Goal: Transaction & Acquisition: Purchase product/service

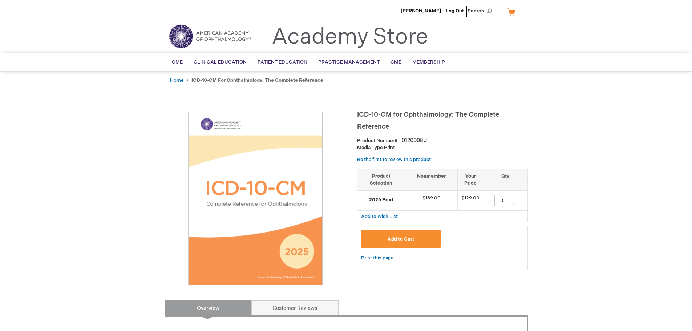
click at [507, 13] on link "My Cart" at bounding box center [513, 11] width 17 height 13
click at [535, 37] on header "Michelle Manley Log Out Search My Cart CLOSE RECENTLY ADDED ITEM(S) Close There…" at bounding box center [346, 26] width 692 height 53
click at [432, 12] on span "[PERSON_NAME]" at bounding box center [421, 11] width 40 height 6
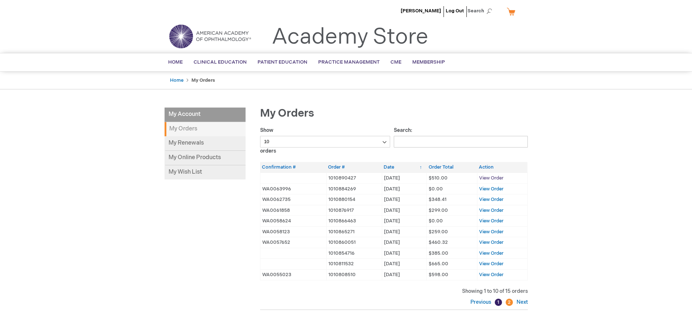
click at [500, 179] on span "View Order" at bounding box center [491, 178] width 24 height 6
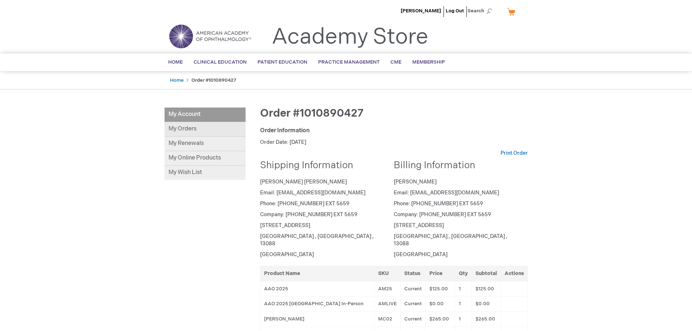
click at [183, 129] on link "My Orders" at bounding box center [204, 129] width 81 height 15
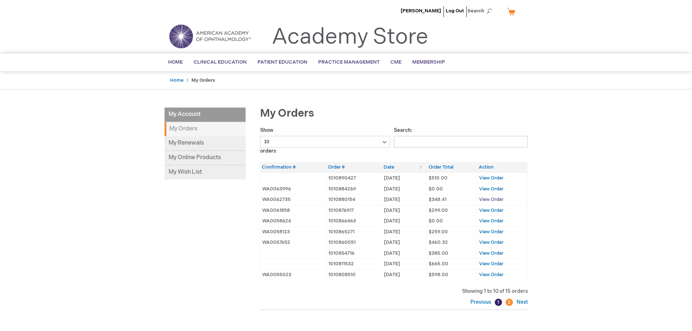
click at [492, 199] on span "View Order" at bounding box center [491, 199] width 24 height 6
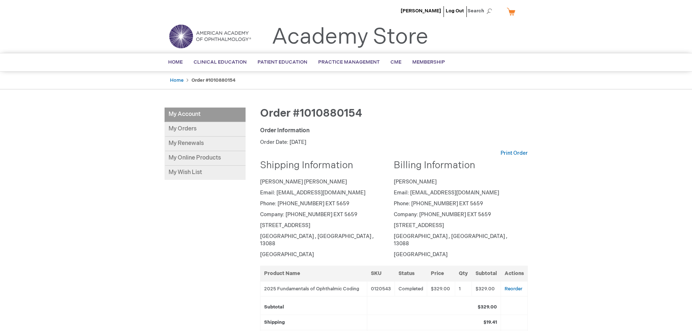
scroll to position [73, 0]
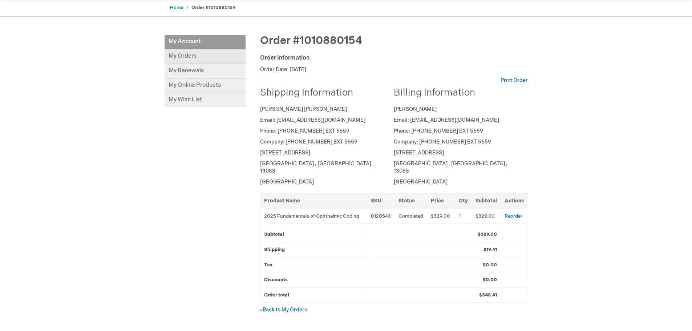
click at [179, 58] on link "My Orders" at bounding box center [204, 56] width 81 height 15
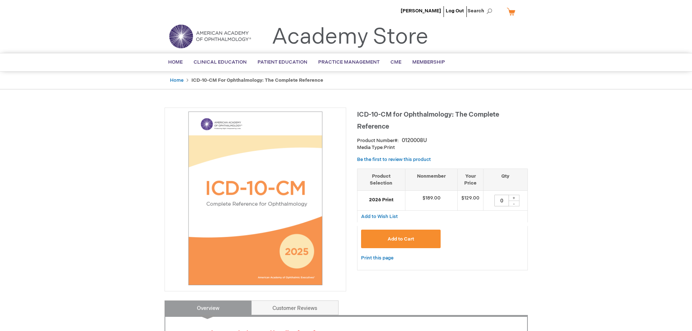
click at [420, 237] on button "Add to Cart" at bounding box center [401, 239] width 80 height 19
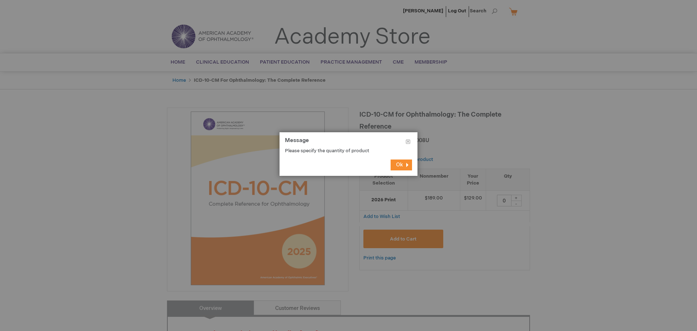
click at [405, 162] on button "Ok" at bounding box center [401, 164] width 21 height 11
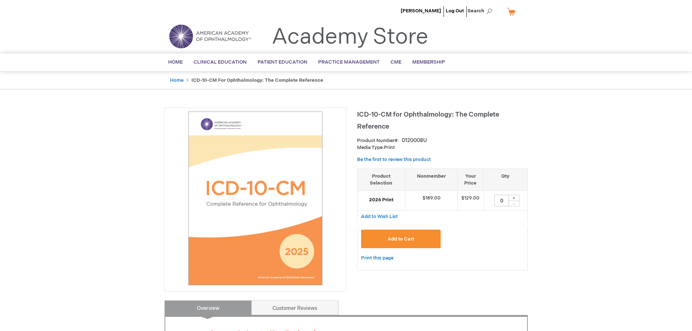
click at [515, 197] on div "+" at bounding box center [513, 198] width 11 height 6
type input "1"
click at [406, 239] on span "Add to Cart" at bounding box center [400, 239] width 27 height 6
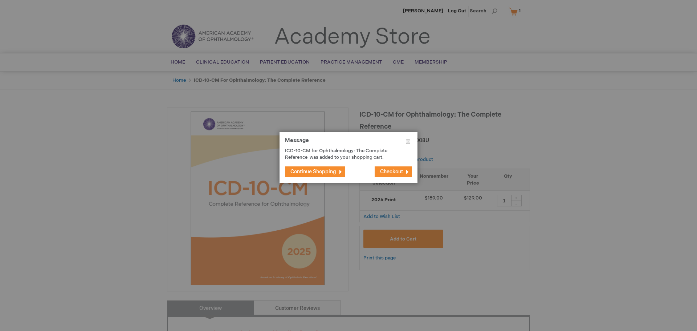
click at [397, 170] on span "Checkout" at bounding box center [391, 171] width 23 height 6
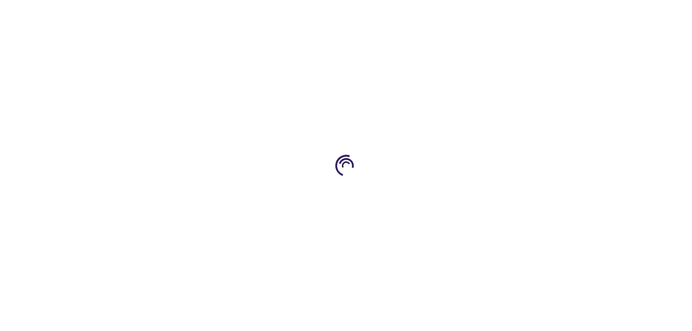
select select "US"
select select "43"
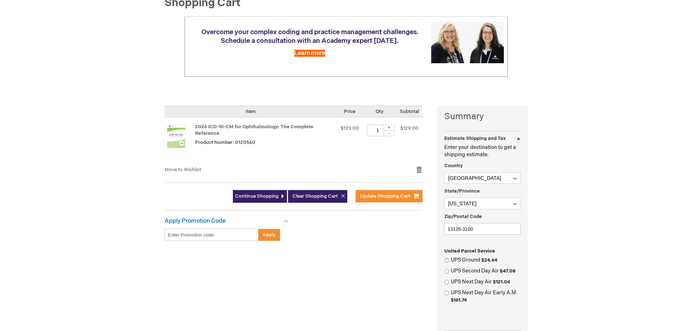
scroll to position [73, 0]
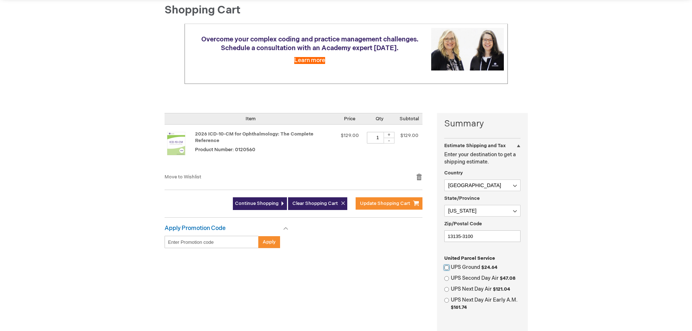
click at [444, 266] on input "UPS Ground $24.64" at bounding box center [446, 267] width 5 height 5
radio input "true"
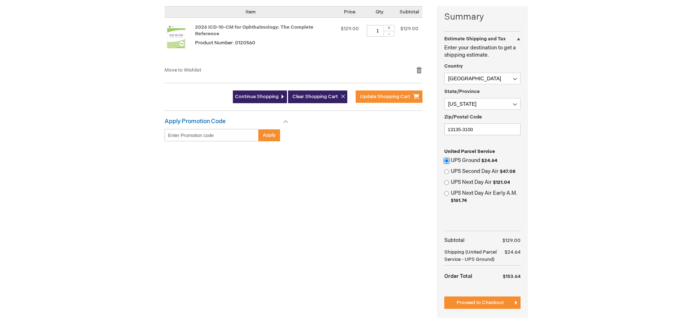
scroll to position [182, 0]
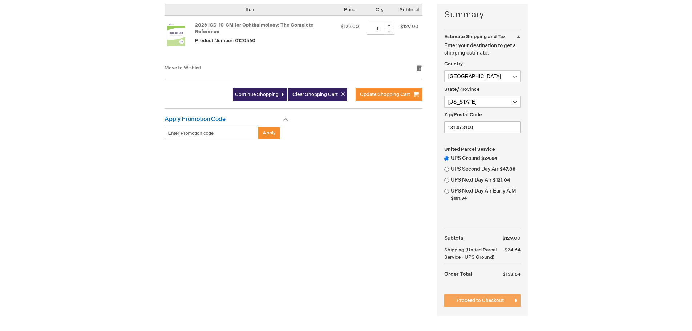
click at [484, 300] on span "Proceed to Checkout" at bounding box center [479, 300] width 47 height 6
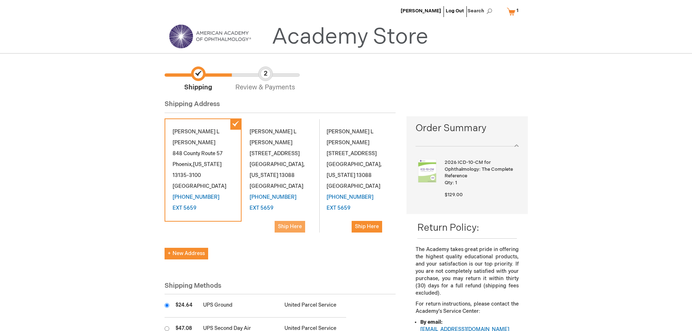
click at [289, 225] on span "Ship Here" at bounding box center [290, 226] width 24 height 6
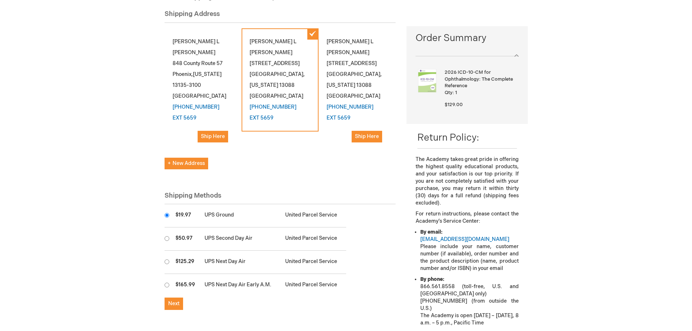
scroll to position [109, 0]
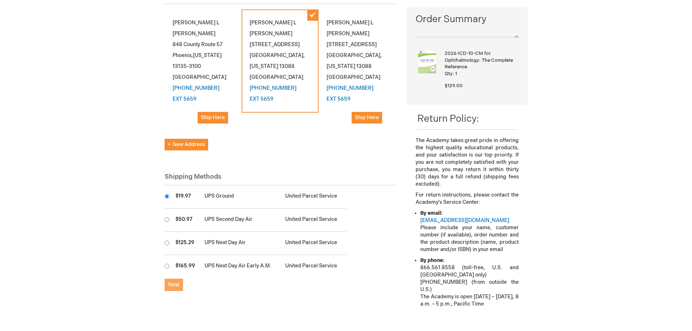
click at [177, 284] on span "Next" at bounding box center [173, 284] width 11 height 6
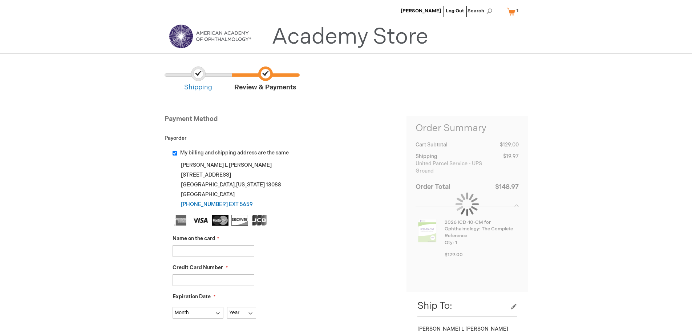
click at [211, 253] on input "Name on the card" at bounding box center [213, 251] width 82 height 12
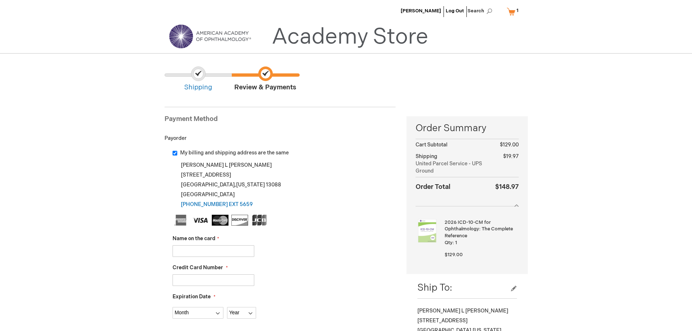
type input "[PERSON_NAME]"
click at [196, 280] on input "Credit Card Number" at bounding box center [213, 280] width 82 height 12
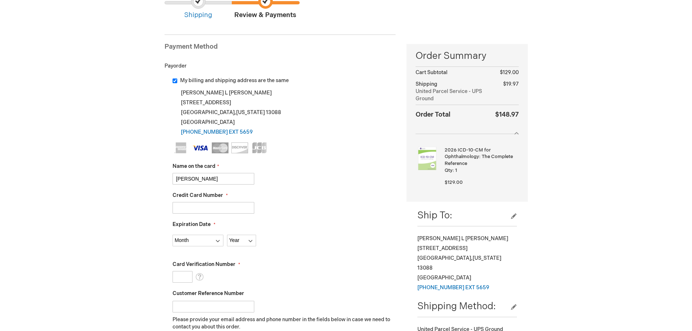
scroll to position [73, 0]
type input "4036474798616352"
click at [214, 244] on select "Month 01 - January 02 - February 03 - March 04 - April 05 - May 06 - June 07 - …" at bounding box center [197, 240] width 51 height 12
select select "2"
click at [172, 234] on select "Month 01 - January 02 - February 03 - March 04 - April 05 - May 06 - June 07 - …" at bounding box center [197, 240] width 51 height 12
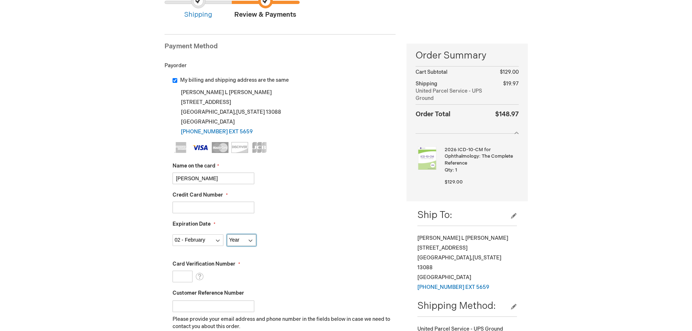
click at [237, 243] on select "Year 2025 2026 2027 2028 2029 2030 2031 2032 2033 2034 2035" at bounding box center [241, 240] width 29 height 12
select select "2027"
click at [227, 234] on select "Year 2025 2026 2027 2028 2029 2030 2031 2032 2033 2034 2035" at bounding box center [241, 240] width 29 height 12
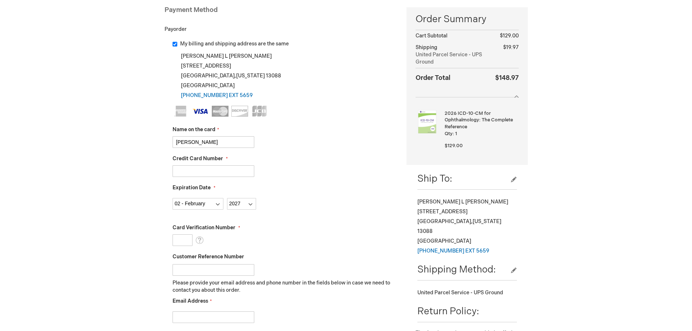
click at [183, 239] on input "Card Verification Number" at bounding box center [182, 240] width 20 height 12
type input "0"
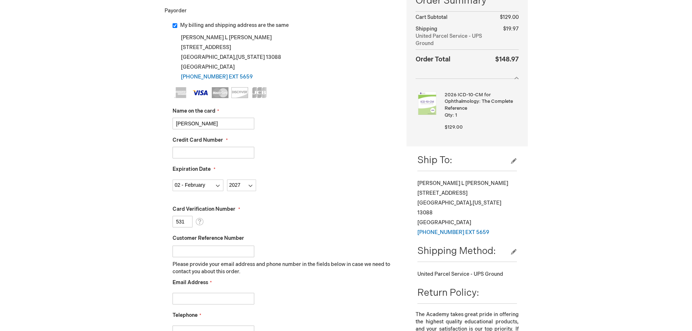
scroll to position [145, 0]
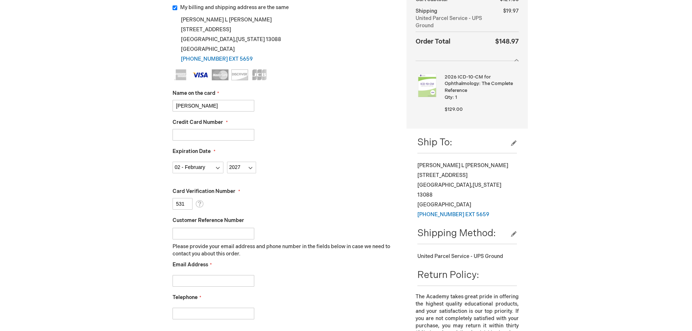
type input "531"
click at [217, 278] on input "Email Address" at bounding box center [213, 281] width 82 height 12
type input "MMANLEY@RVSCNY.COM"
type input "3154458166"
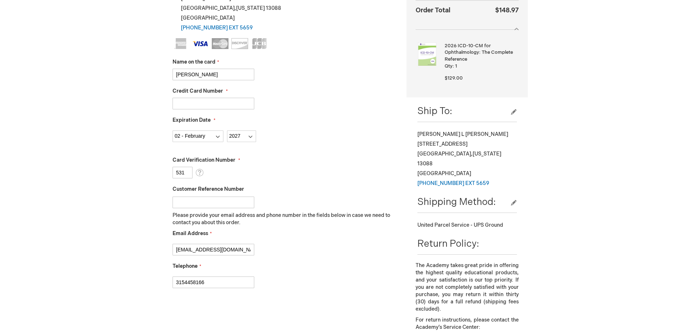
scroll to position [218, 0]
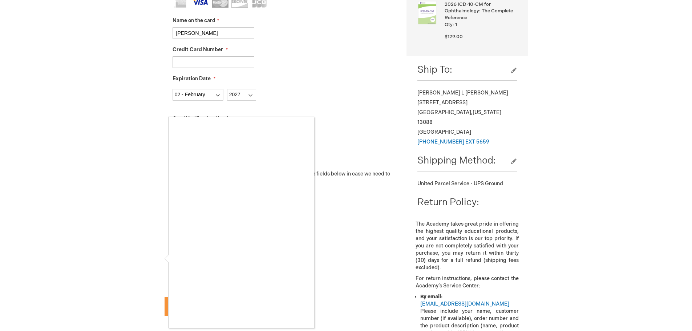
checkbox input "true"
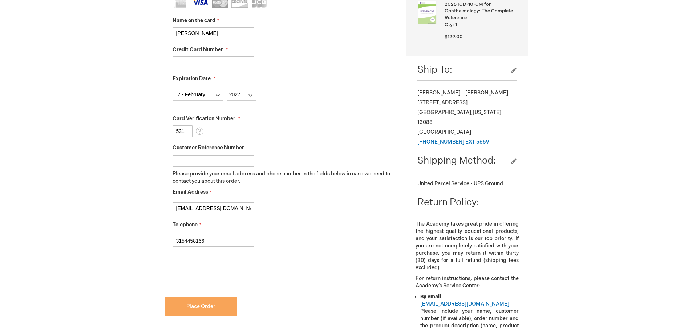
click at [198, 310] on button "Place Order" at bounding box center [200, 306] width 73 height 19
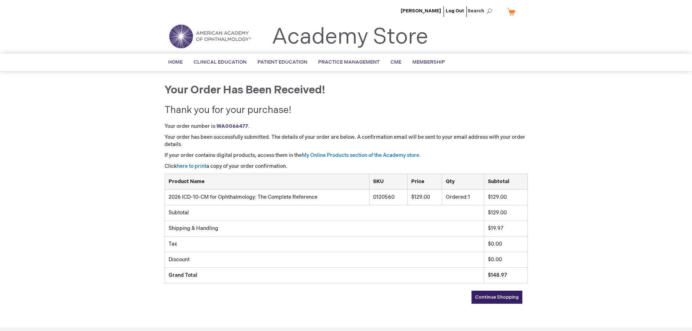
click at [505, 300] on link "Continue Shopping" at bounding box center [496, 297] width 51 height 13
